Goal: Task Accomplishment & Management: Complete application form

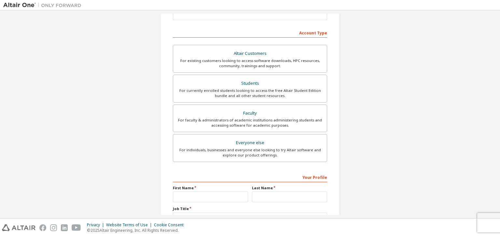
scroll to position [141, 0]
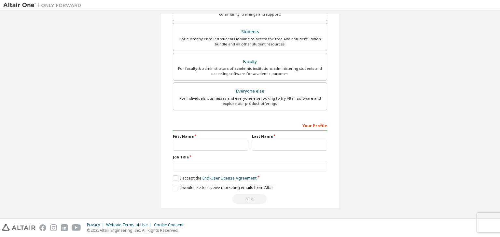
click at [201, 138] on div "First Name" at bounding box center [210, 142] width 79 height 17
click at [201, 143] on input "text" at bounding box center [210, 145] width 75 height 11
click at [177, 144] on input "******" at bounding box center [210, 145] width 75 height 11
type input "******"
click at [260, 144] on input "text" at bounding box center [289, 145] width 75 height 11
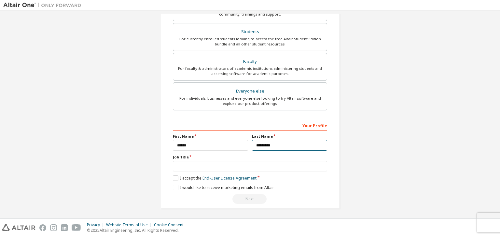
type input "*********"
click at [204, 167] on input "text" at bounding box center [250, 166] width 154 height 11
click at [174, 177] on label "I accept the End-User License Agreement" at bounding box center [215, 179] width 84 height 6
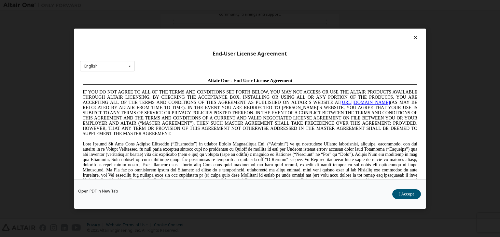
scroll to position [48, 0]
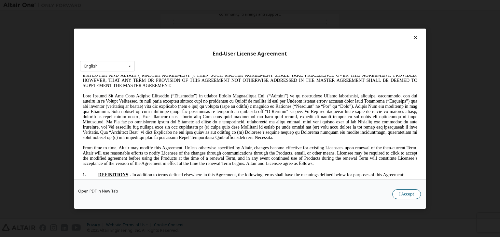
click at [405, 192] on button "I Accept" at bounding box center [406, 195] width 29 height 10
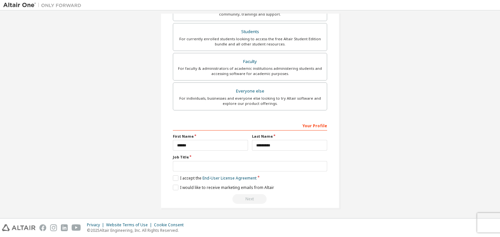
click at [181, 159] on div "Job Title" at bounding box center [250, 163] width 154 height 17
click at [181, 167] on input "text" at bounding box center [250, 166] width 154 height 11
type input "***"
click at [173, 188] on label "I would like to receive marketing emails from Altair" at bounding box center [223, 188] width 101 height 6
click at [250, 201] on div "Next" at bounding box center [250, 199] width 154 height 10
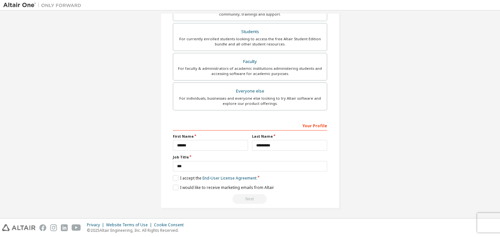
click at [250, 201] on div "Next" at bounding box center [250, 199] width 154 height 10
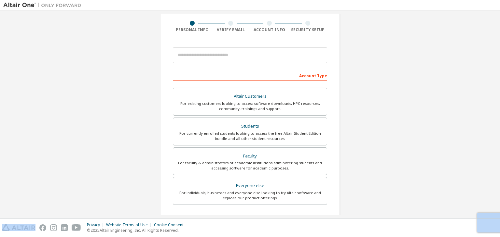
scroll to position [0, 0]
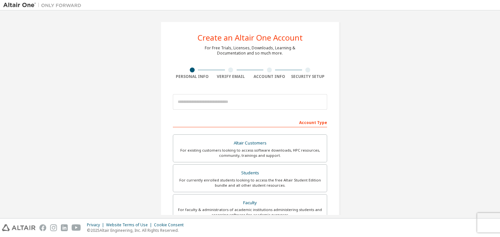
click at [228, 70] on div at bounding box center [230, 70] width 5 height 5
drag, startPoint x: 228, startPoint y: 70, endPoint x: 226, endPoint y: 92, distance: 22.5
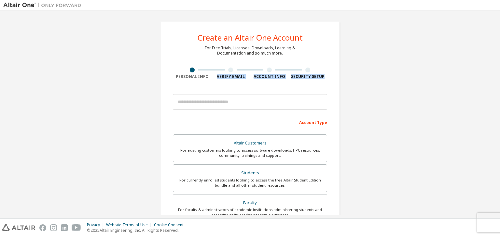
click at [226, 92] on div "Create an Altair One Account For Free Trials, Licenses, Downloads, Learning & D…" at bounding box center [249, 185] width 179 height 329
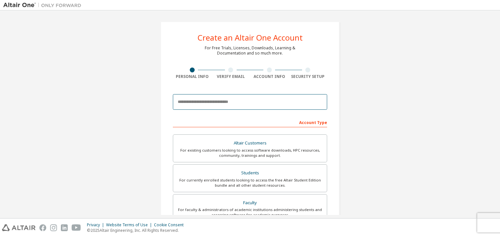
click at [226, 98] on input "email" at bounding box center [250, 102] width 154 height 16
type input "**********"
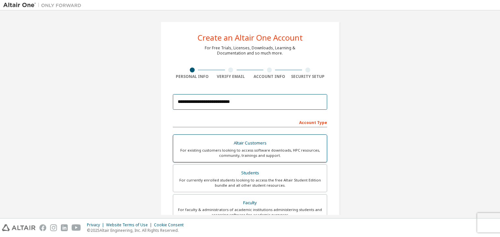
scroll to position [141, 0]
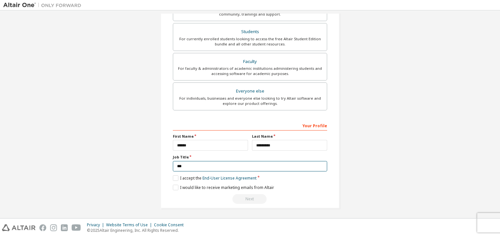
click at [230, 165] on input "***" at bounding box center [250, 166] width 154 height 11
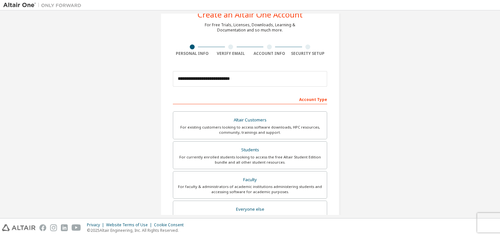
scroll to position [0, 0]
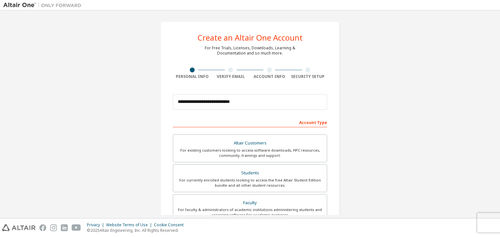
click at [233, 70] on div at bounding box center [230, 70] width 39 height 5
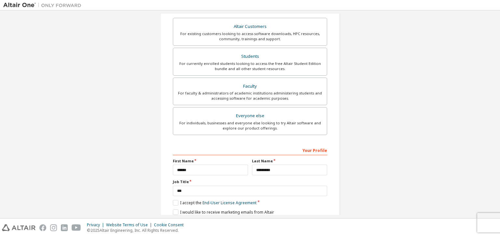
scroll to position [118, 0]
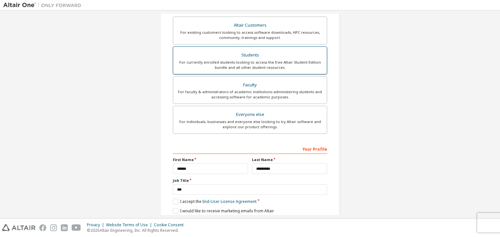
click at [238, 64] on div "For currently enrolled students looking to access the free Altair Student Editi…" at bounding box center [250, 65] width 146 height 10
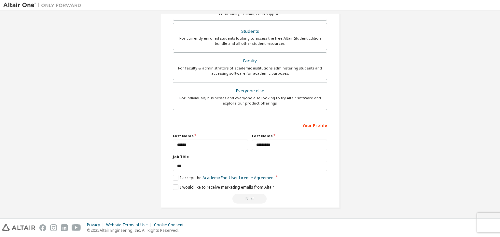
click at [249, 201] on div "Next" at bounding box center [250, 199] width 154 height 10
click at [486, 222] on div "Privacy Website Terms of Use Cookie Consent © 2025 Altair Engineering, Inc. All…" at bounding box center [250, 228] width 500 height 19
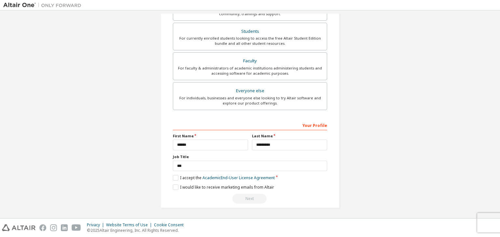
click at [486, 222] on div "Privacy Website Terms of Use Cookie Consent © 2025 Altair Engineering, Inc. All…" at bounding box center [250, 228] width 500 height 19
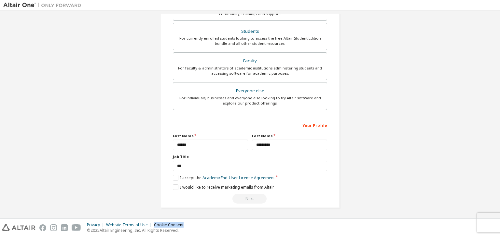
click at [486, 222] on div "Privacy Website Terms of Use Cookie Consent © 2025 Altair Engineering, Inc. All…" at bounding box center [250, 228] width 500 height 19
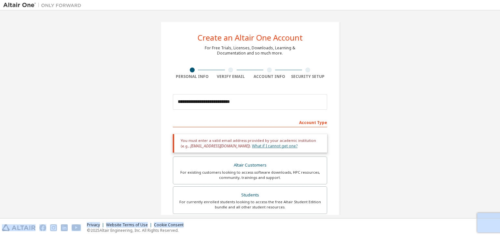
scroll to position [34, 0]
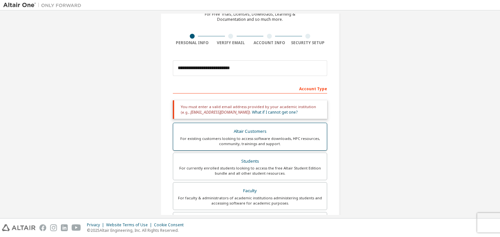
click at [267, 141] on div "For existing customers looking to access software downloads, HPC resources, com…" at bounding box center [250, 141] width 146 height 10
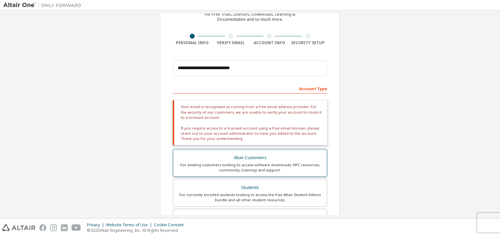
click at [265, 160] on div "Altair Customers" at bounding box center [250, 158] width 146 height 9
click at [262, 187] on div "Students" at bounding box center [250, 187] width 146 height 9
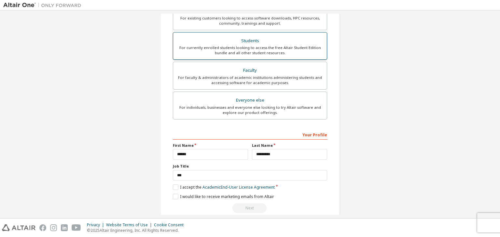
scroll to position [155, 0]
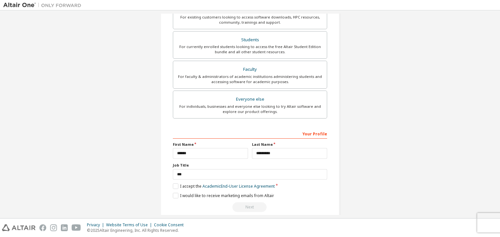
click at [244, 204] on div "Next" at bounding box center [250, 208] width 154 height 10
